Goal: Complete application form: Complete application form

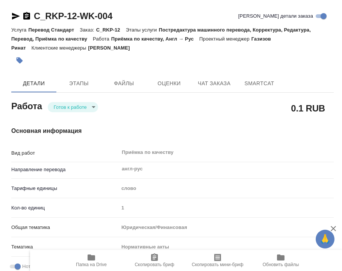
type textarea "x"
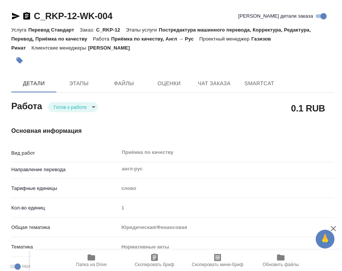
type textarea "x"
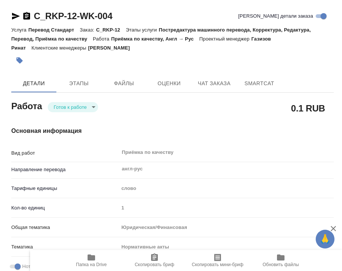
type textarea "x"
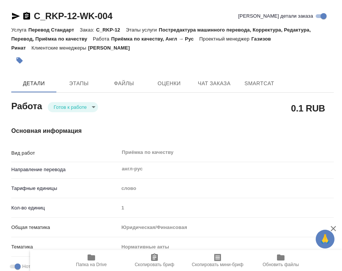
type textarea "x"
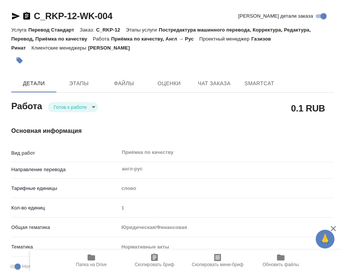
type textarea "x"
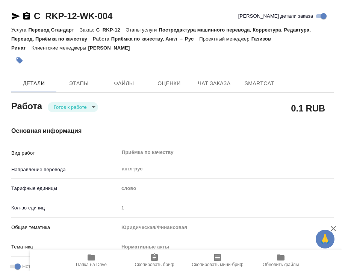
type textarea "x"
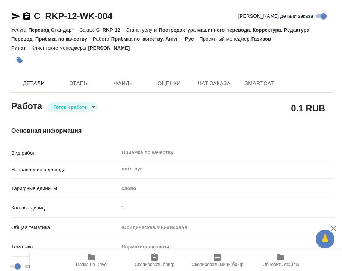
type textarea "x"
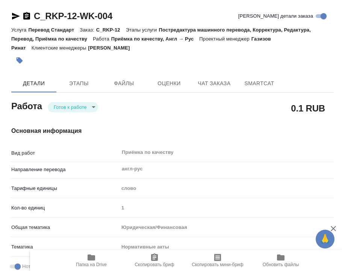
type textarea "x"
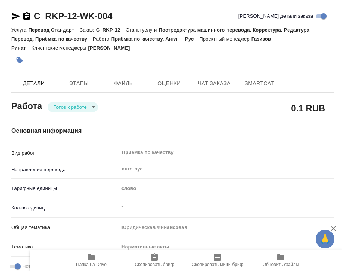
type textarea "x"
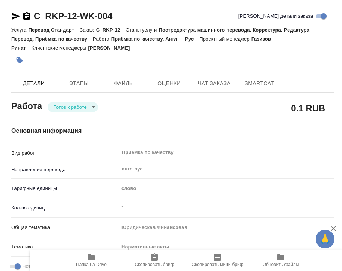
type textarea "x"
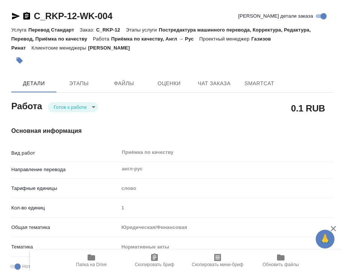
type textarea "x"
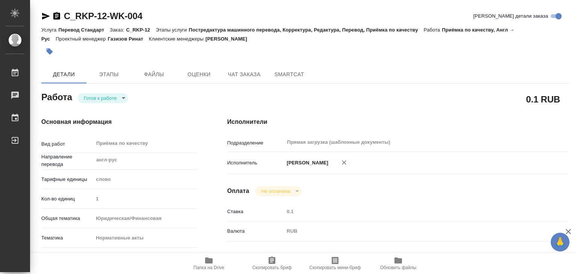
type textarea "x"
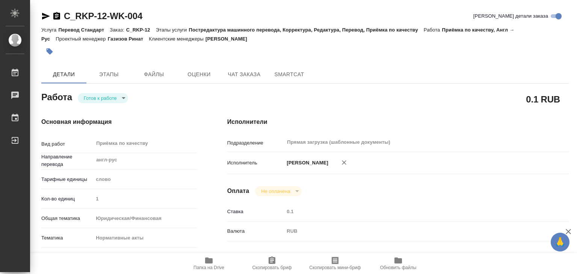
type textarea "x"
